Goal: Find specific page/section: Find specific page/section

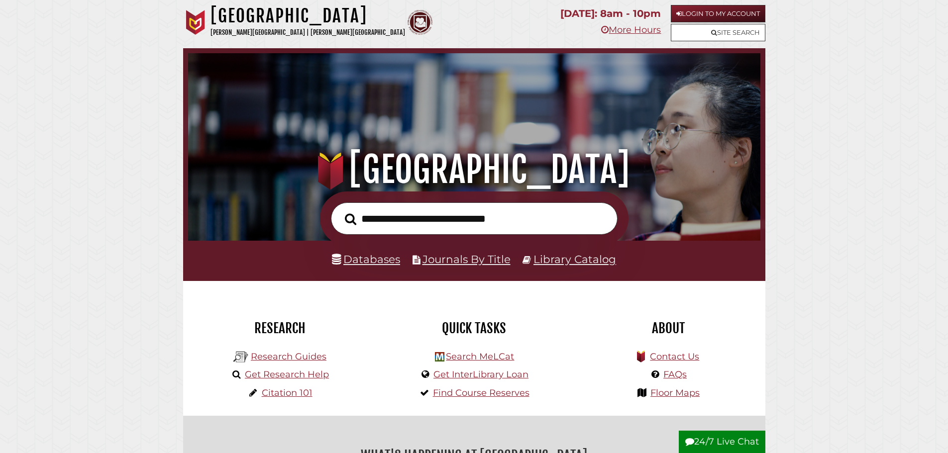
scroll to position [189, 567]
click at [700, 34] on link "Site Search" at bounding box center [718, 32] width 95 height 17
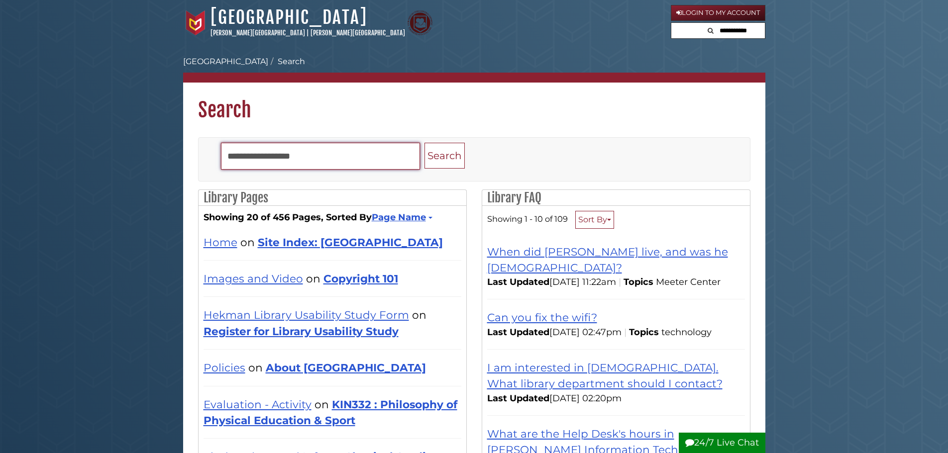
click at [289, 148] on input "Search" at bounding box center [320, 156] width 199 height 27
type input "*****"
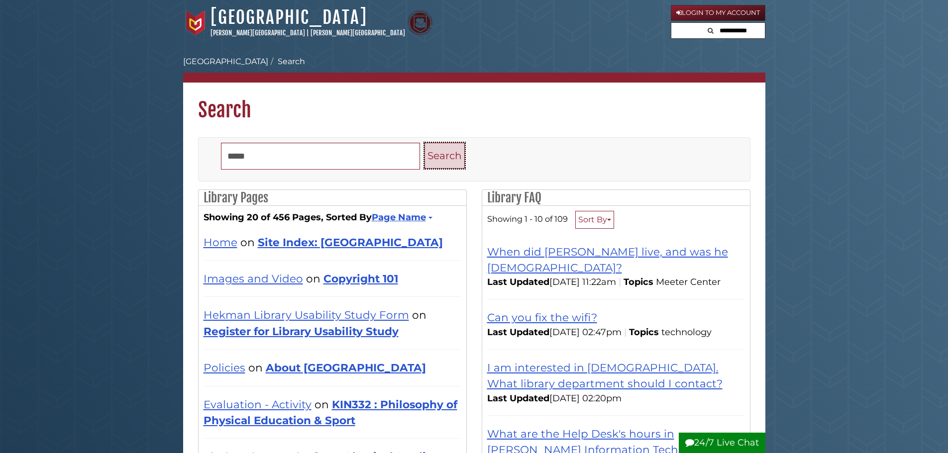
click at [445, 156] on button "Search" at bounding box center [444, 156] width 40 height 26
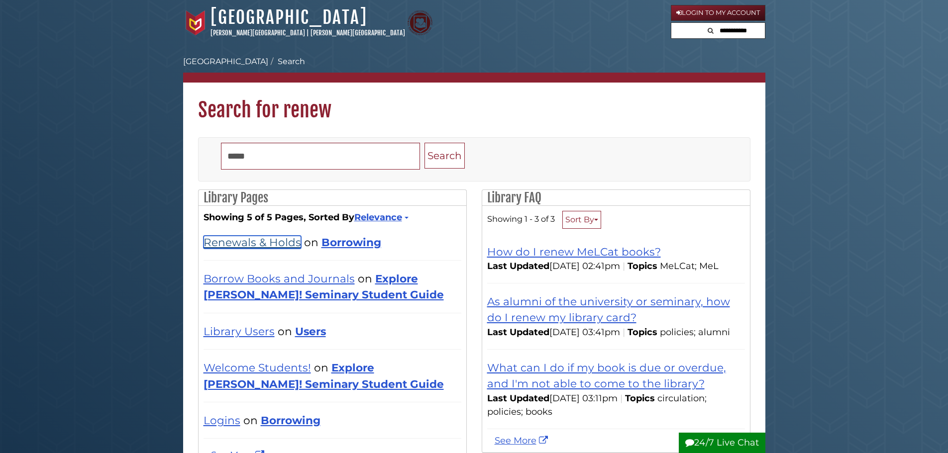
click at [274, 246] on link "Renewals & Holds" at bounding box center [252, 242] width 98 height 13
